Goal: Task Accomplishment & Management: Manage account settings

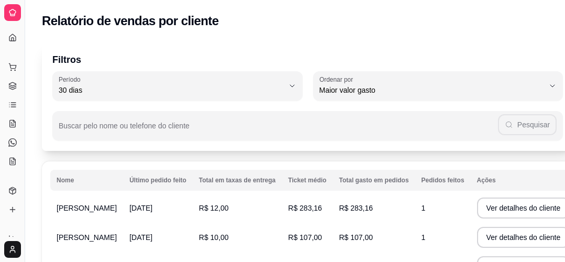
select select "30"
select select "HIGHEST_TOTAL_SPENT_WITH_ORDERS"
click at [0, 226] on div "Relatórios Relatórios de vendas Relatório de clientes Relatório de mesas Relató…" at bounding box center [12, 267] width 25 height 82
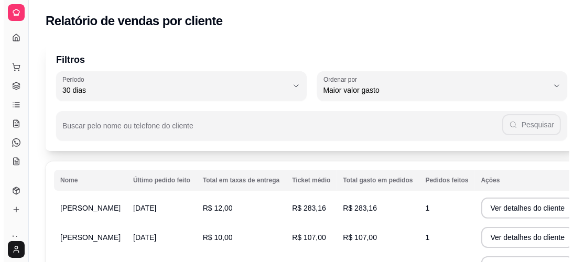
scroll to position [199, 0]
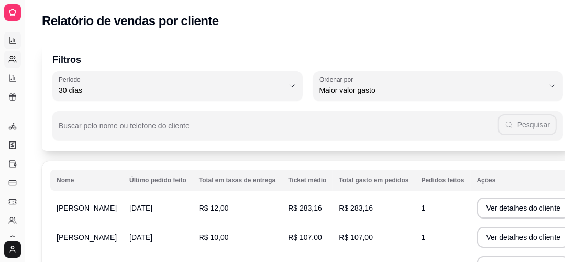
click at [7, 37] on link "Relatórios de vendas" at bounding box center [12, 40] width 17 height 17
select select "ALL"
select select "0"
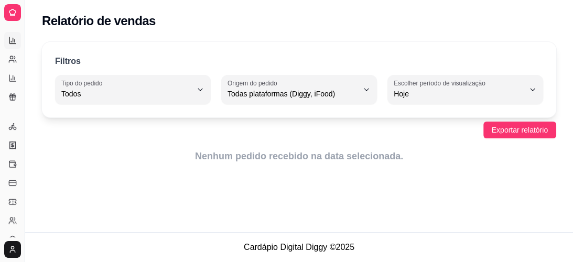
click at [19, 115] on div "Gerenciar" at bounding box center [12, 109] width 16 height 17
click at [15, 112] on div "Gerenciar" at bounding box center [12, 109] width 16 height 17
drag, startPoint x: 9, startPoint y: 109, endPoint x: 0, endPoint y: 110, distance: 9.5
click at [0, 111] on div "Loja fechada Plano Essencial até 02/10 Acesso Rápido Dashboard Dia a dia Pedido…" at bounding box center [12, 131] width 25 height 212
click at [28, 122] on button "Toggle Sidebar" at bounding box center [24, 131] width 8 height 262
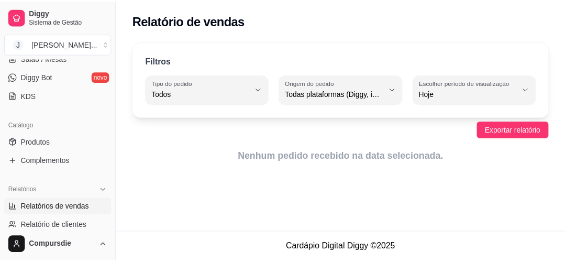
scroll to position [191, 0]
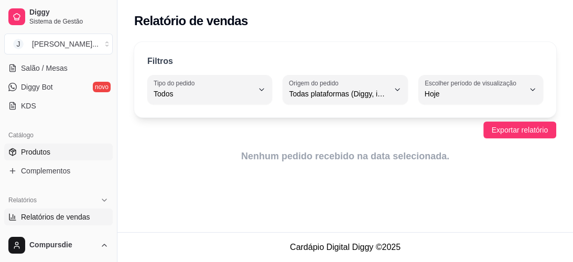
click at [47, 147] on span "Produtos" at bounding box center [35, 152] width 29 height 10
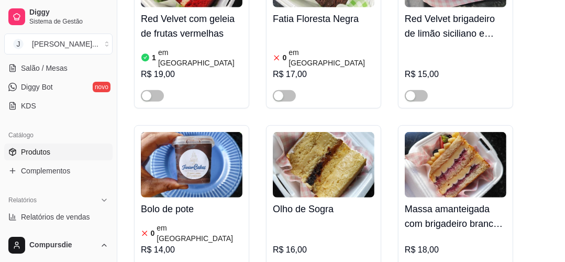
scroll to position [461, 0]
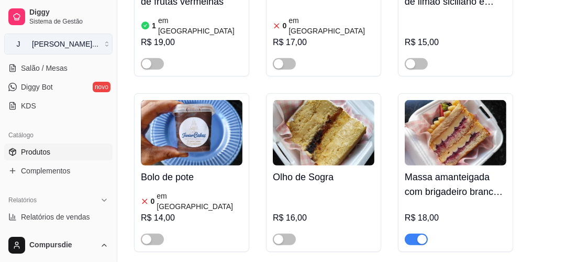
click at [67, 42] on div "[PERSON_NAME] ..." at bounding box center [65, 44] width 67 height 10
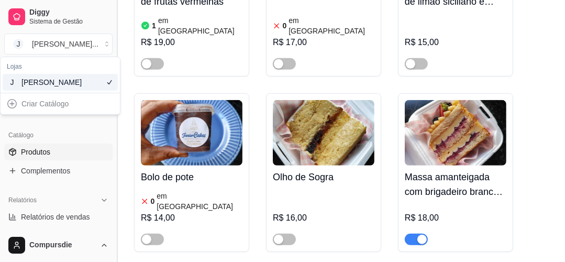
click at [115, 129] on button "Toggle Sidebar" at bounding box center [117, 131] width 8 height 262
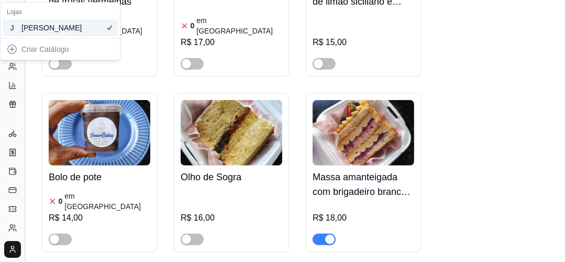
scroll to position [90, 0]
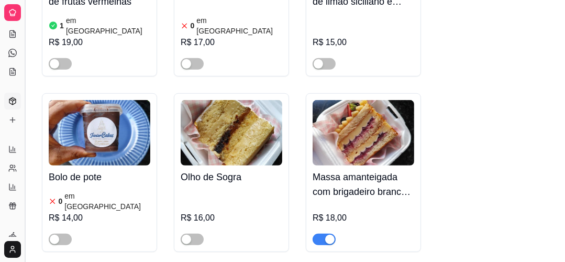
click at [26, 114] on button "Toggle Sidebar" at bounding box center [24, 131] width 8 height 262
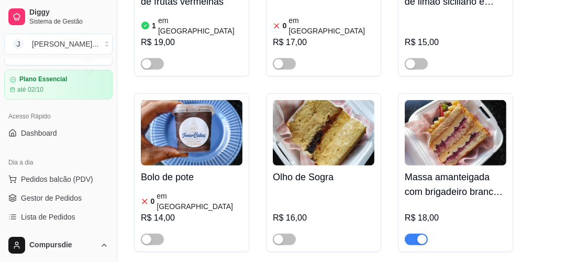
scroll to position [0, 0]
